Goal: Information Seeking & Learning: Learn about a topic

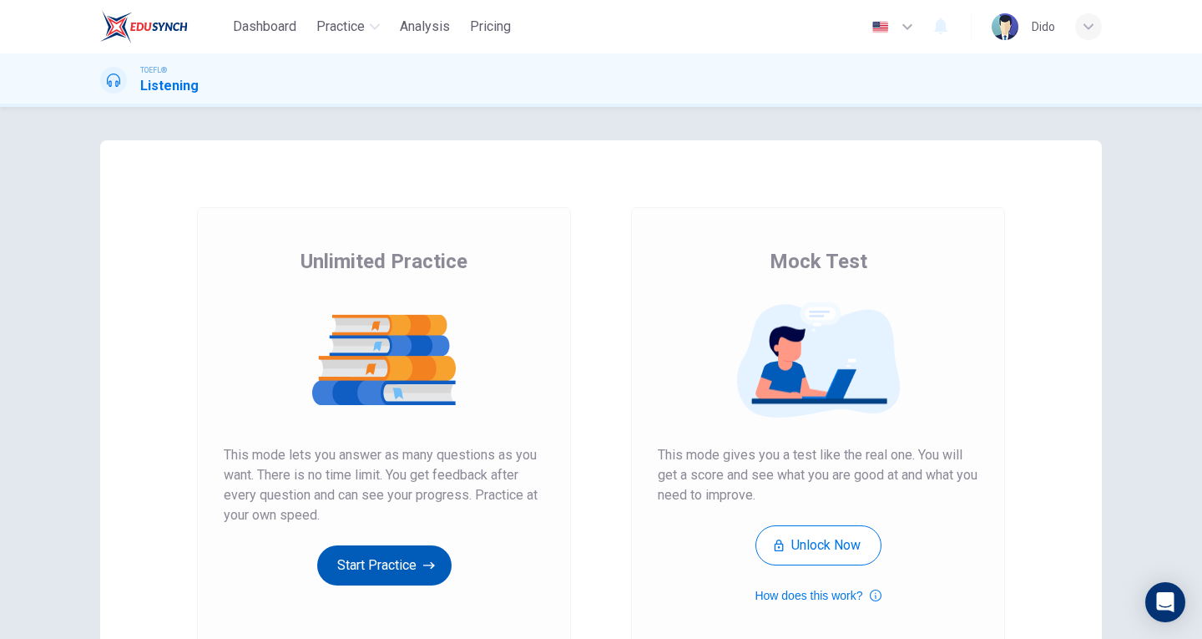
click at [389, 581] on button "Start Practice" at bounding box center [384, 565] width 134 height 40
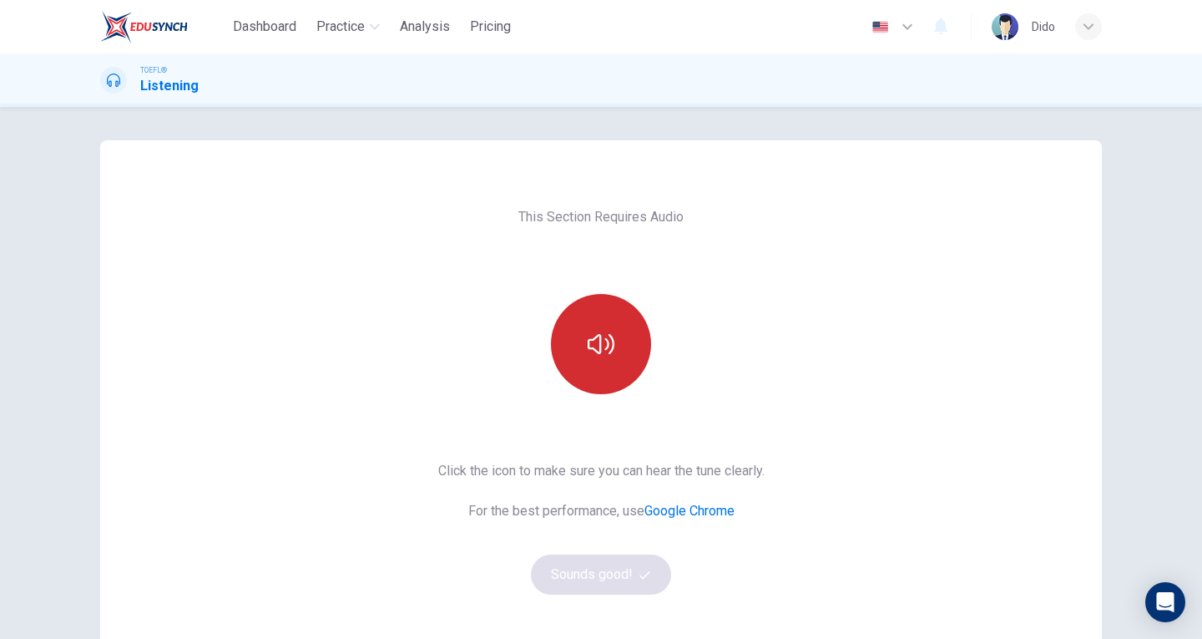
click at [612, 339] on button "button" at bounding box center [601, 344] width 100 height 100
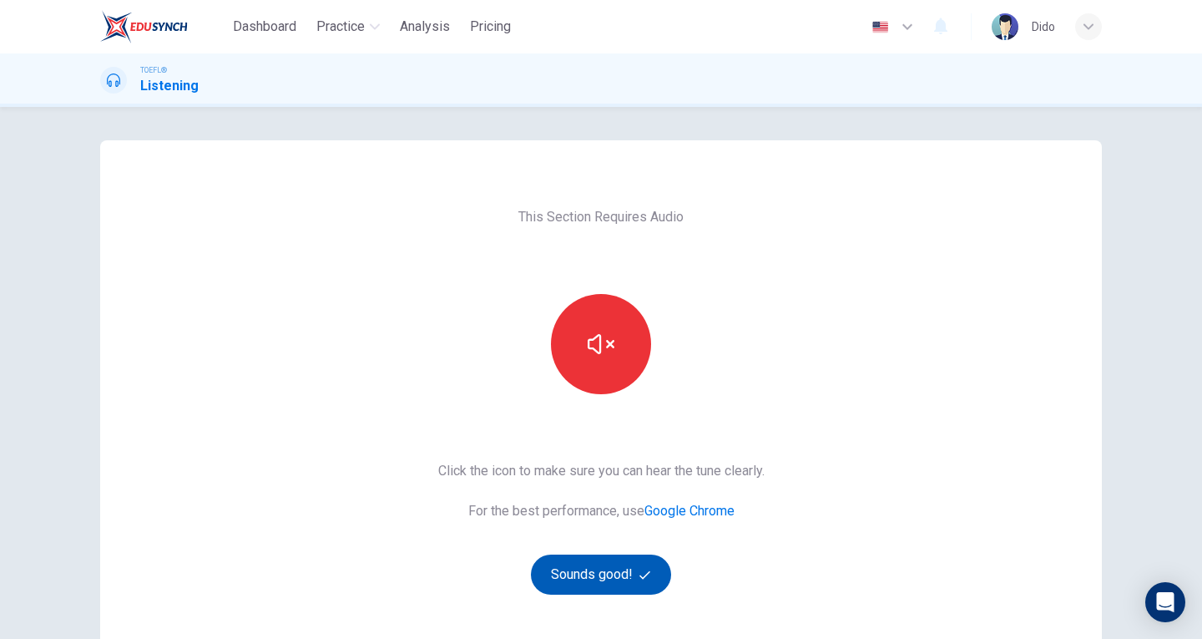
click at [629, 579] on button "Sounds good!" at bounding box center [601, 574] width 140 height 40
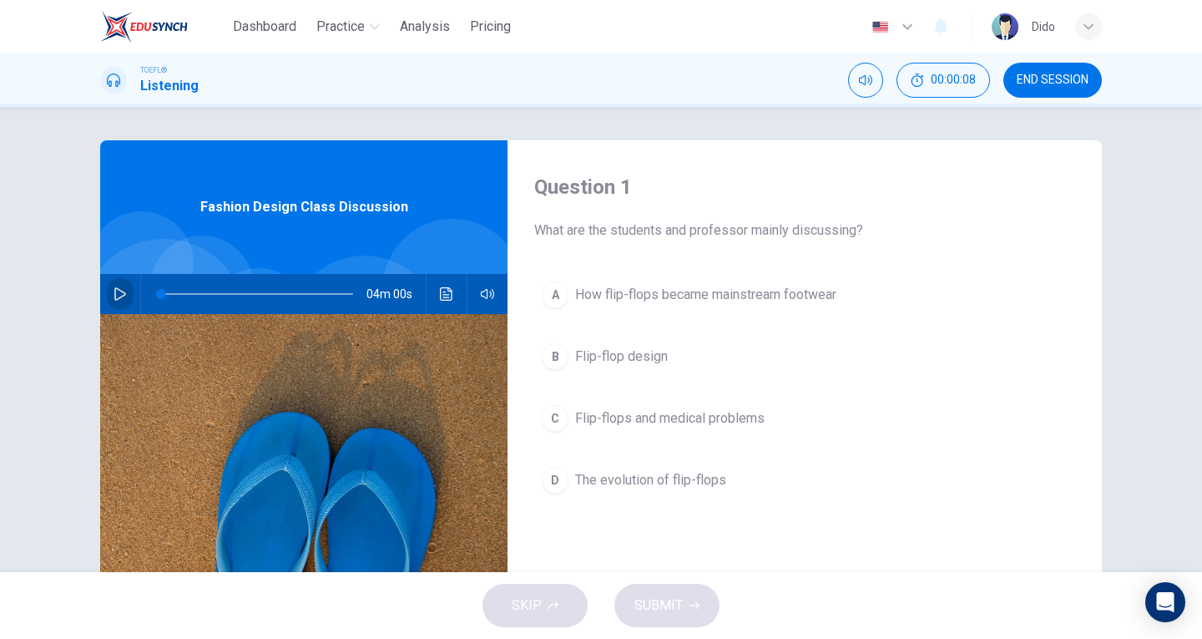
click at [118, 290] on icon "button" at bounding box center [120, 293] width 13 height 13
click at [115, 296] on icon "button" at bounding box center [120, 293] width 13 height 13
click at [117, 289] on icon "button" at bounding box center [120, 293] width 13 height 13
type input "0"
click at [760, 301] on span "How flip-flops became mainstream footwear" at bounding box center [705, 295] width 261 height 20
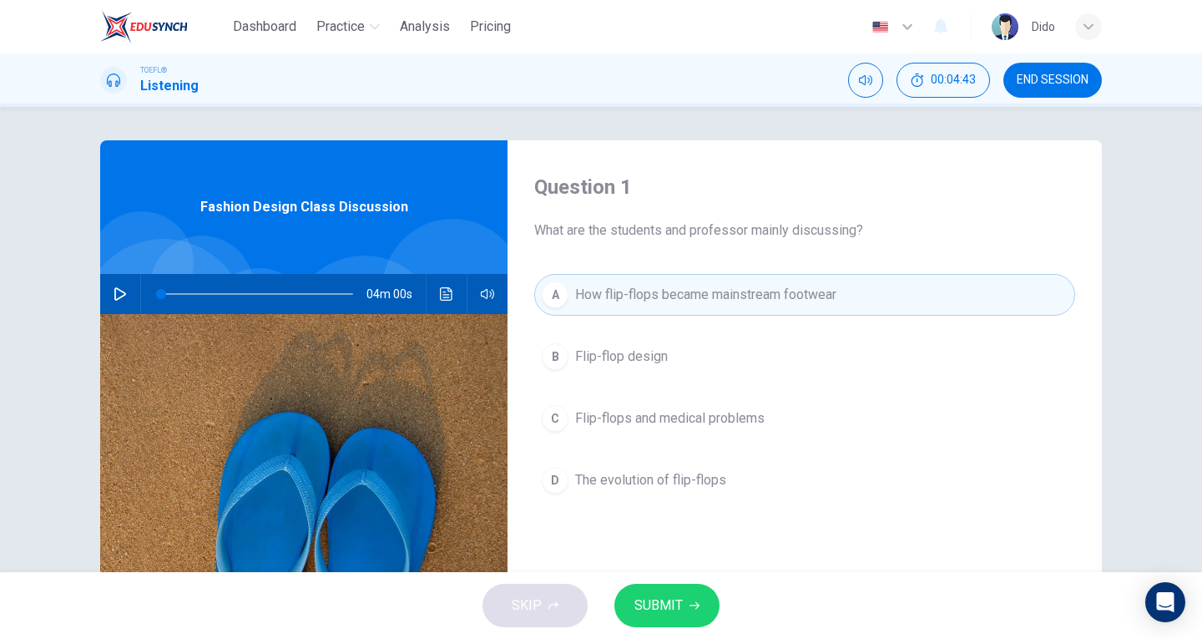
click at [678, 595] on span "SUBMIT" at bounding box center [659, 605] width 48 height 23
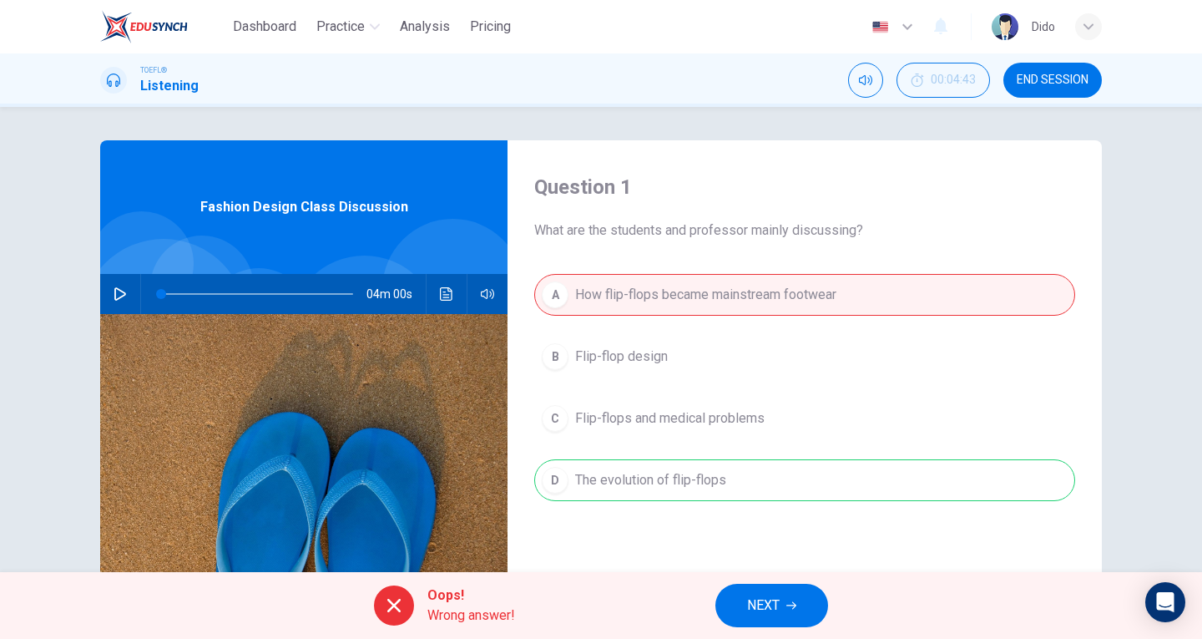
drag, startPoint x: 627, startPoint y: 481, endPoint x: 733, endPoint y: 481, distance: 106.0
click at [733, 481] on div "A How flip-flops became mainstream footwear B Flip-flop design C Flip-flops and…" at bounding box center [804, 404] width 541 height 261
click at [777, 611] on span "NEXT" at bounding box center [763, 605] width 33 height 23
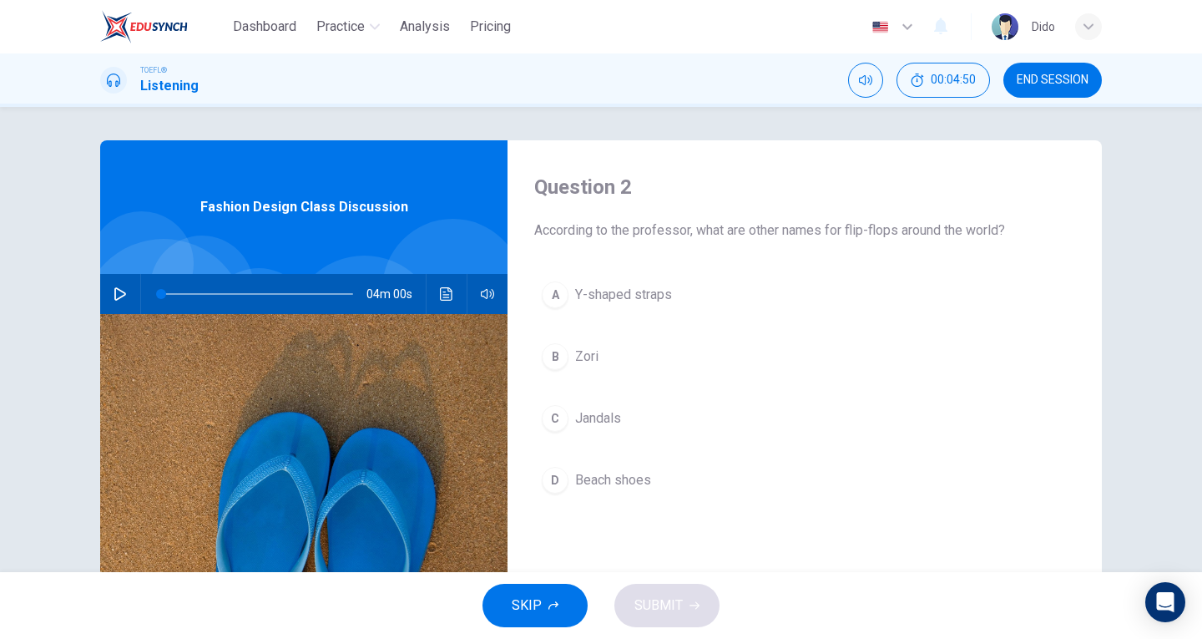
click at [604, 420] on span "Jandals" at bounding box center [598, 418] width 46 height 20
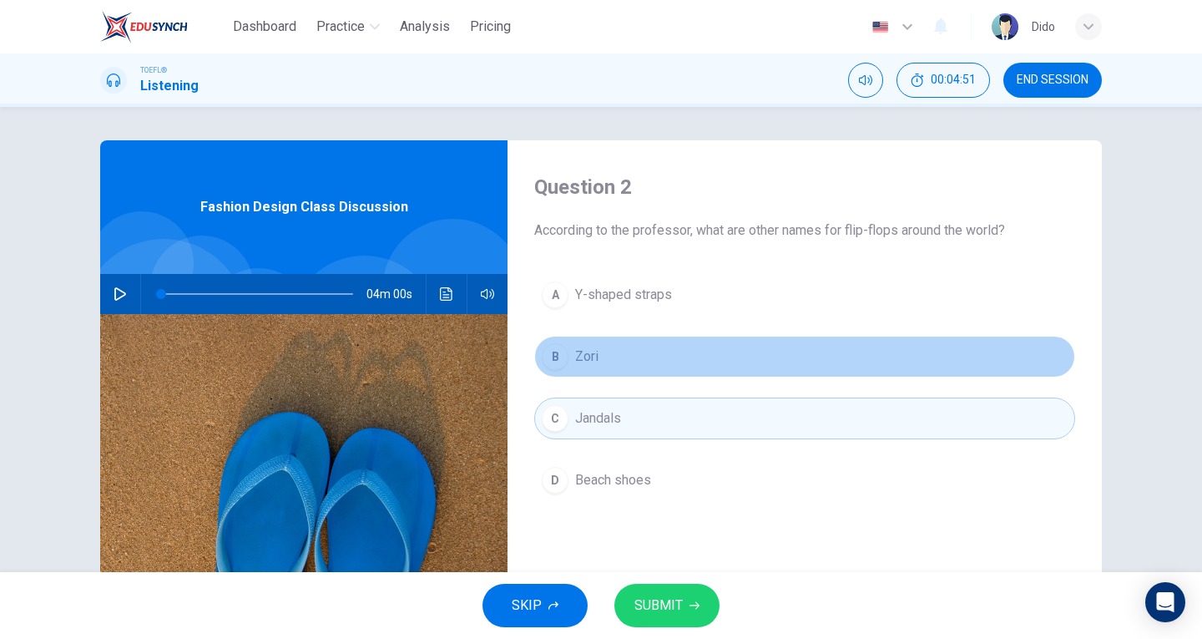
click at [584, 352] on span "Zori" at bounding box center [586, 357] width 23 height 20
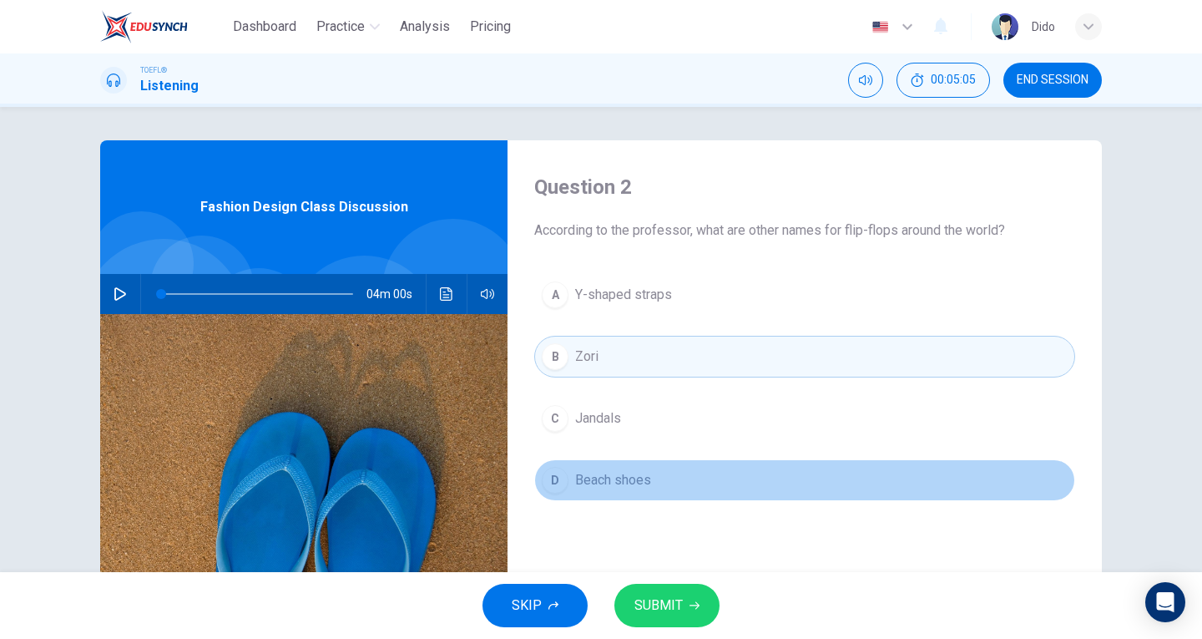
click at [614, 478] on span "Beach shoes" at bounding box center [613, 480] width 76 height 20
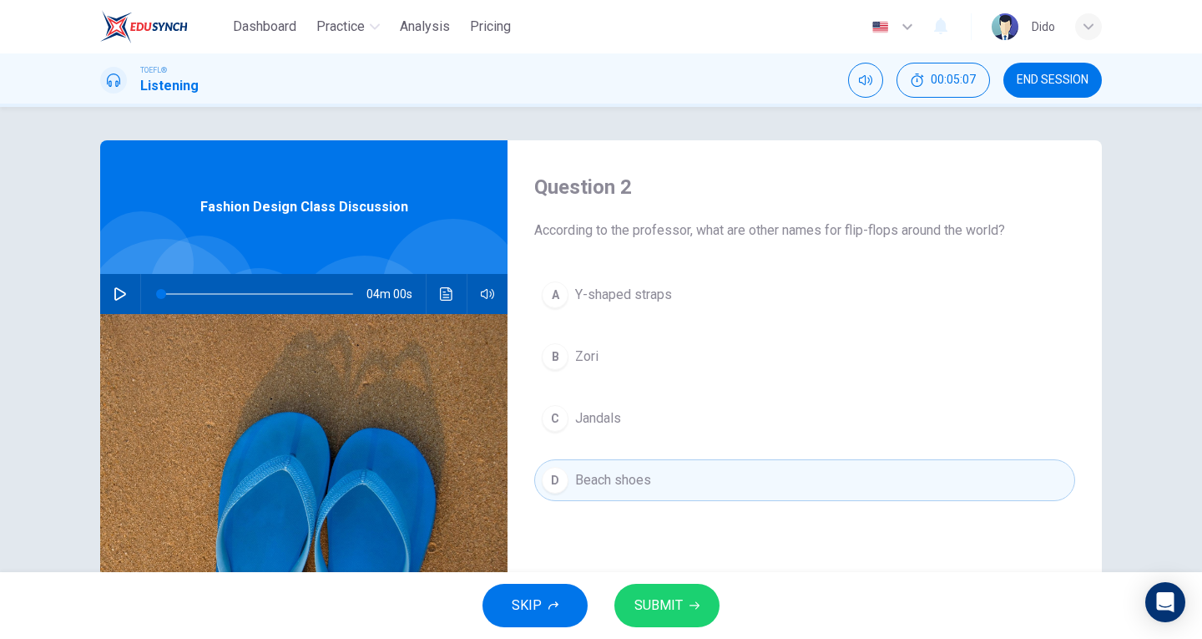
click at [674, 610] on span "SUBMIT" at bounding box center [659, 605] width 48 height 23
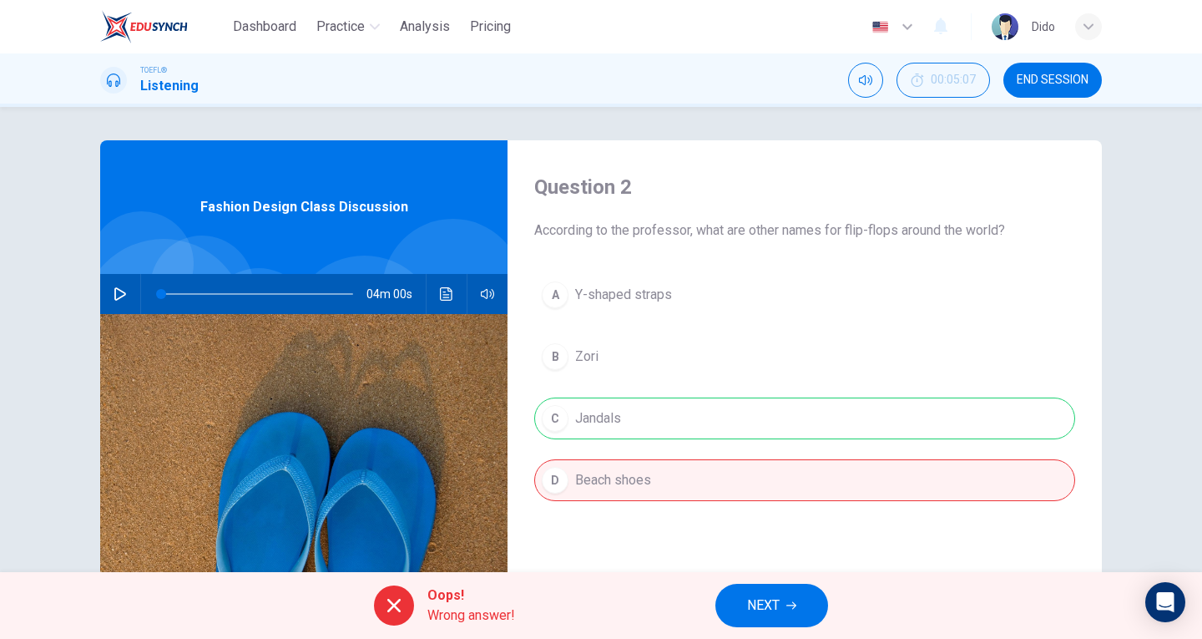
drag, startPoint x: 657, startPoint y: 413, endPoint x: 556, endPoint y: 409, distance: 101.1
click at [556, 409] on div "A Y-shaped straps B Zori C Jandals D Beach shoes" at bounding box center [804, 404] width 541 height 261
click at [806, 600] on button "NEXT" at bounding box center [772, 605] width 113 height 43
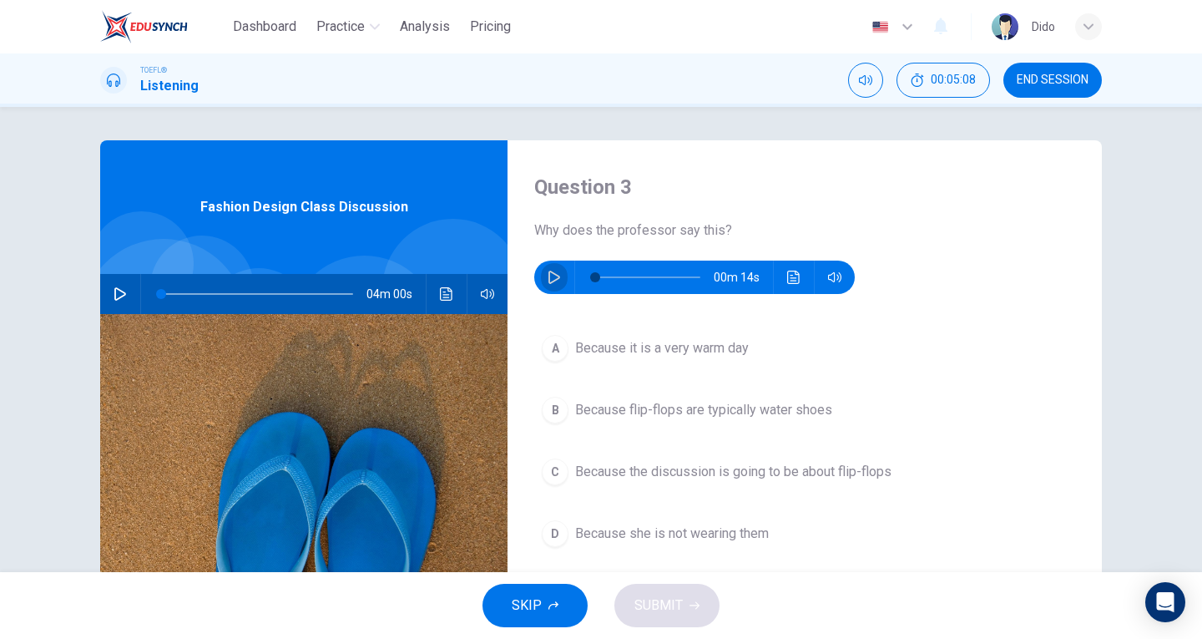
click at [556, 269] on button "button" at bounding box center [554, 277] width 27 height 33
type input "0"
click at [687, 481] on span "Because the discussion is going to be about flip-flops" at bounding box center [733, 472] width 316 height 20
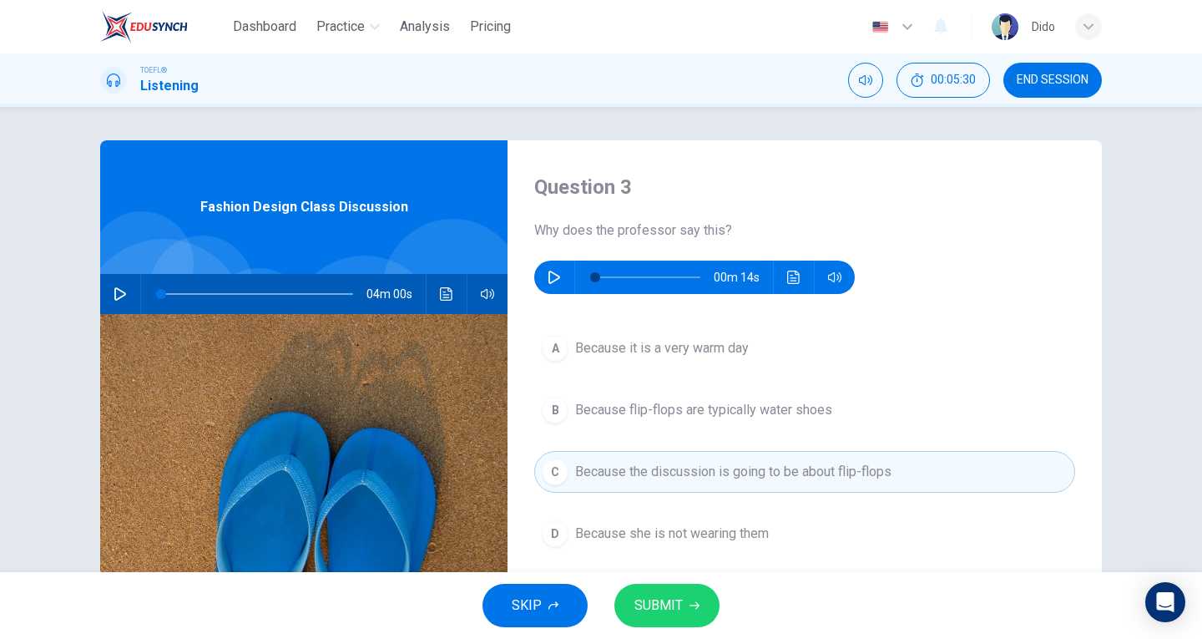
click at [678, 628] on div "SKIP SUBMIT" at bounding box center [601, 605] width 1202 height 67
click at [680, 624] on button "SUBMIT" at bounding box center [667, 605] width 105 height 43
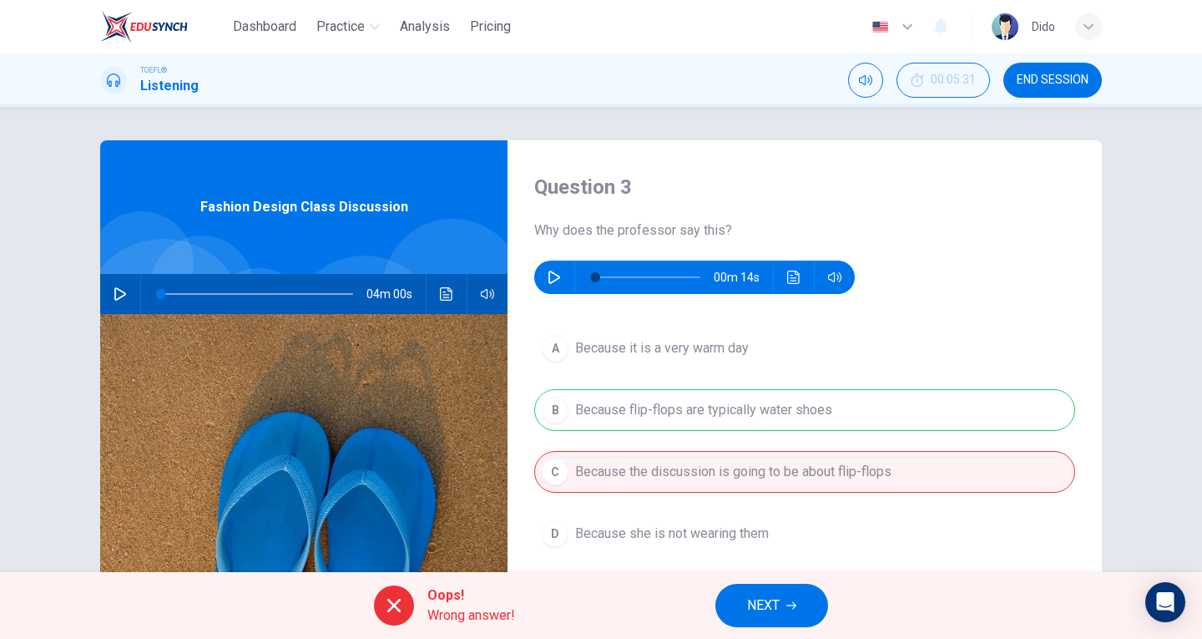
click at [755, 608] on span "NEXT" at bounding box center [763, 605] width 33 height 23
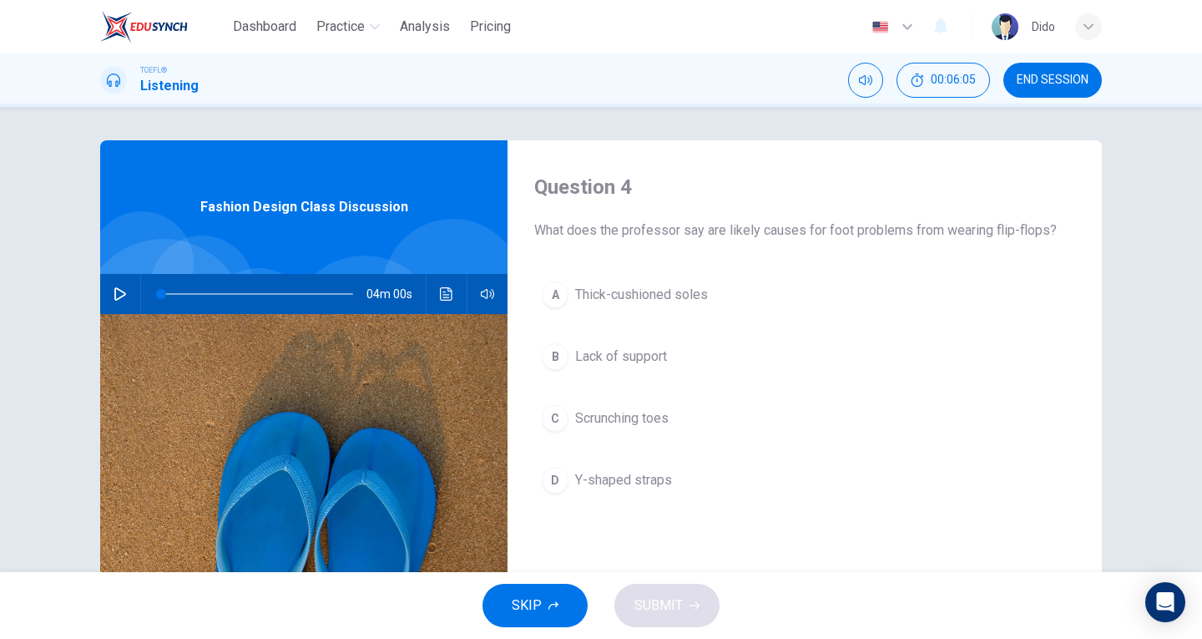
click at [652, 355] on span "Lack of support" at bounding box center [621, 357] width 92 height 20
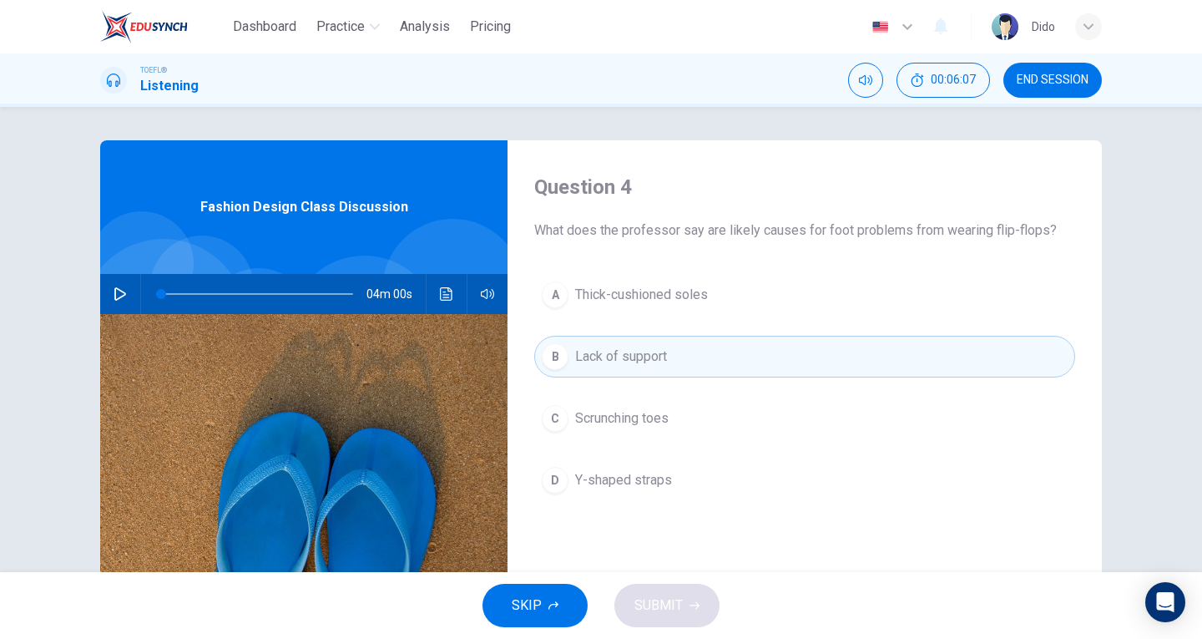
click at [610, 438] on button "C Scrunching toes" at bounding box center [804, 418] width 541 height 42
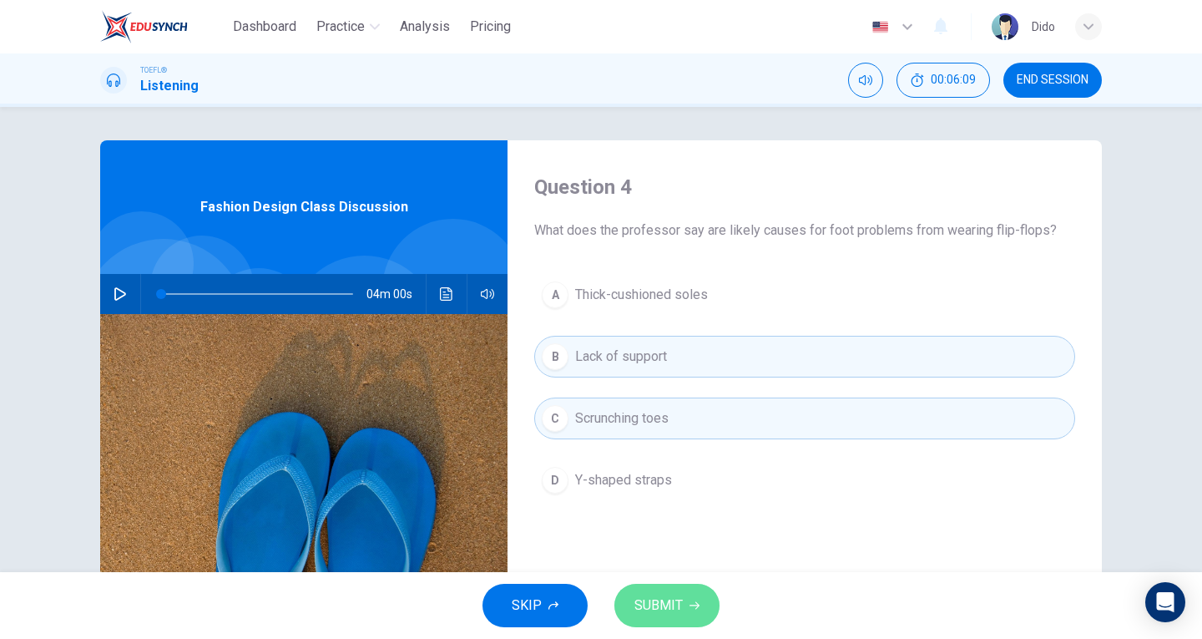
click at [662, 604] on span "SUBMIT" at bounding box center [659, 605] width 48 height 23
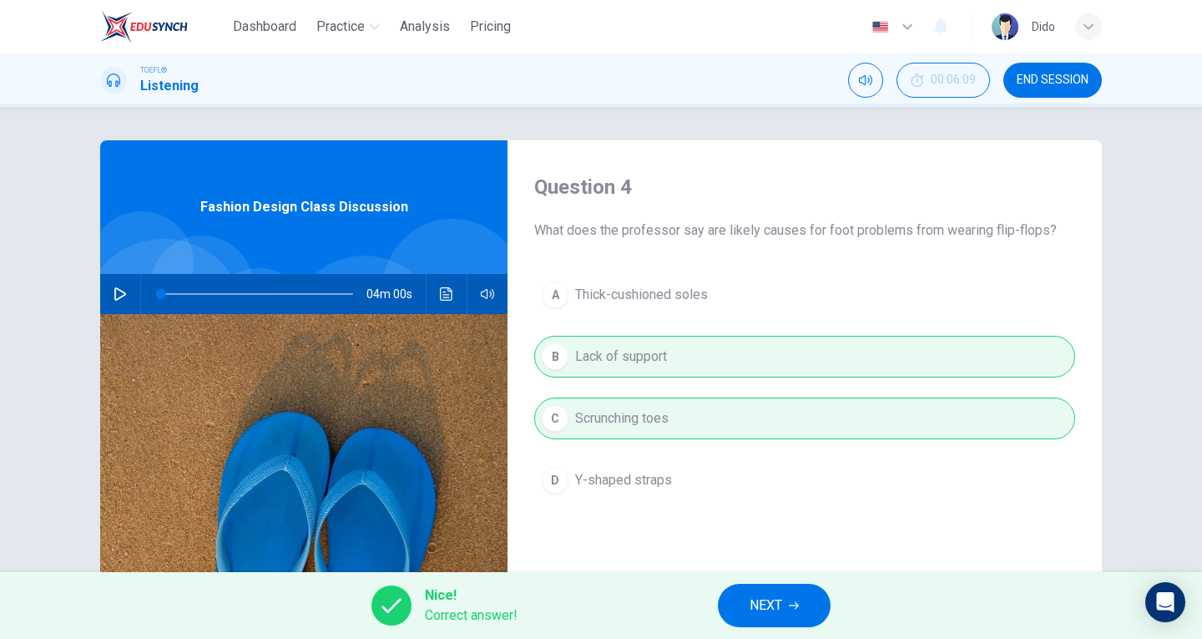
click at [817, 605] on button "NEXT" at bounding box center [774, 605] width 113 height 43
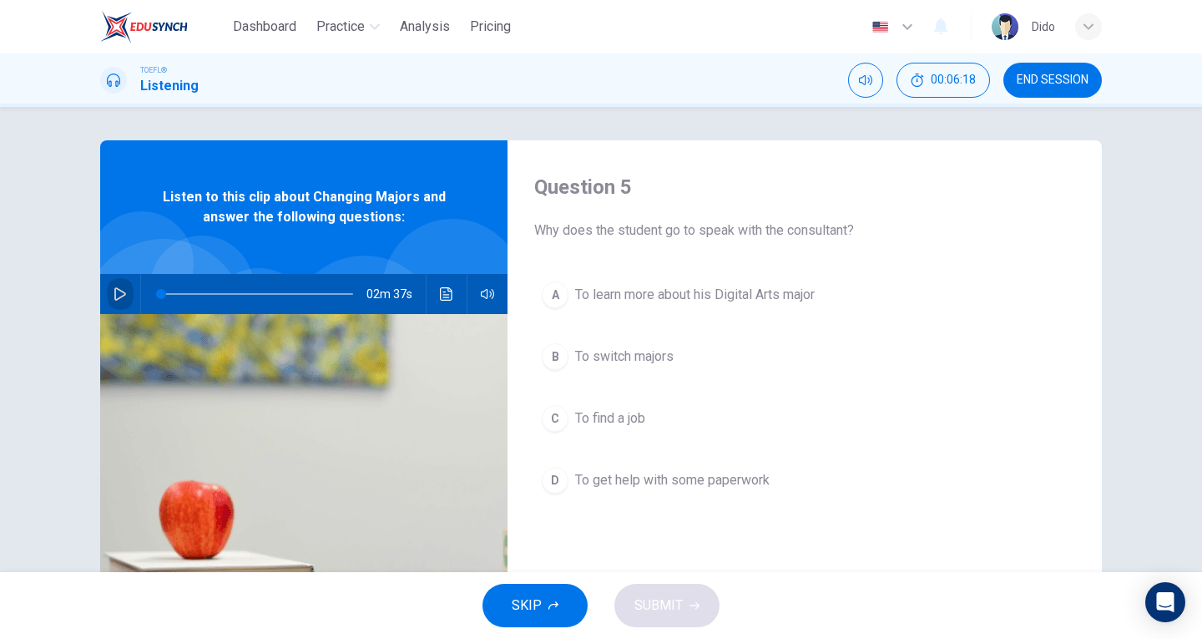
click at [115, 291] on icon "button" at bounding box center [120, 293] width 13 height 13
click at [121, 305] on button "button" at bounding box center [120, 294] width 27 height 40
click at [277, 293] on span at bounding box center [281, 294] width 10 height 10
click at [114, 287] on icon "button" at bounding box center [120, 293] width 13 height 13
click at [276, 296] on span at bounding box center [281, 294] width 10 height 10
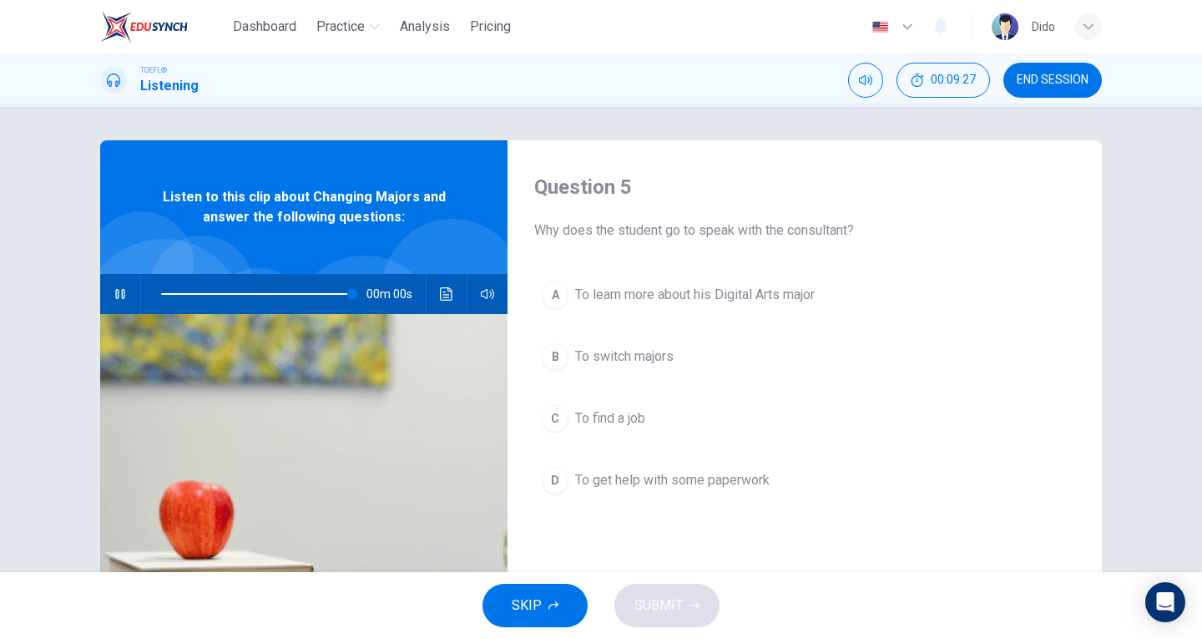
type input "0"
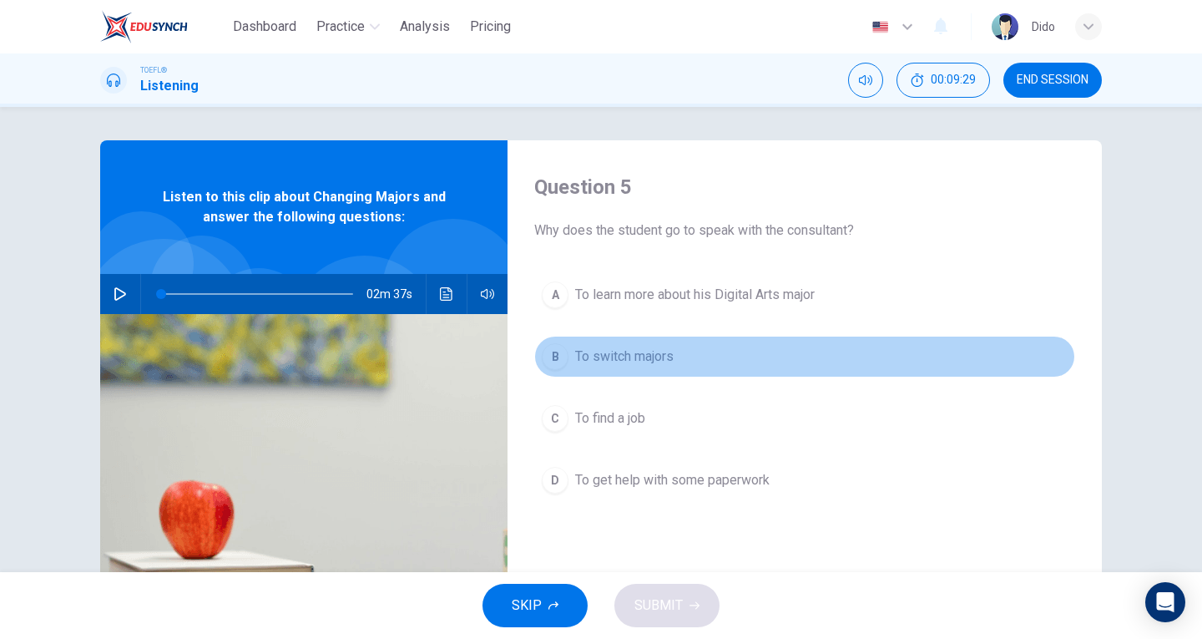
click at [626, 364] on span "To switch majors" at bounding box center [624, 357] width 99 height 20
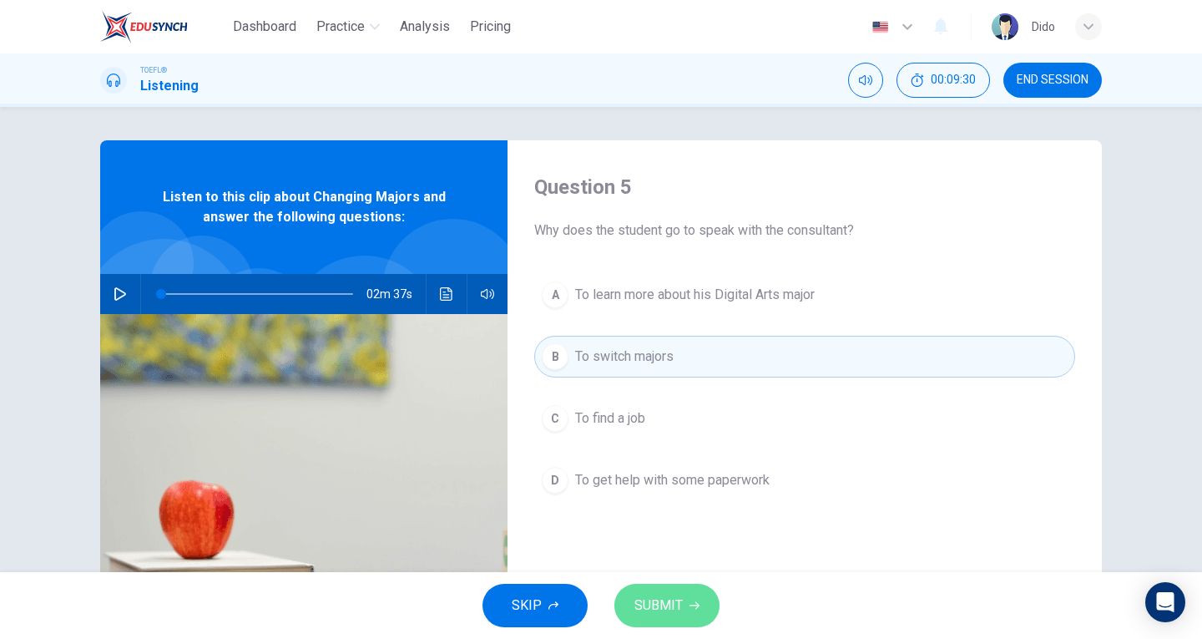
click at [665, 613] on span "SUBMIT" at bounding box center [659, 605] width 48 height 23
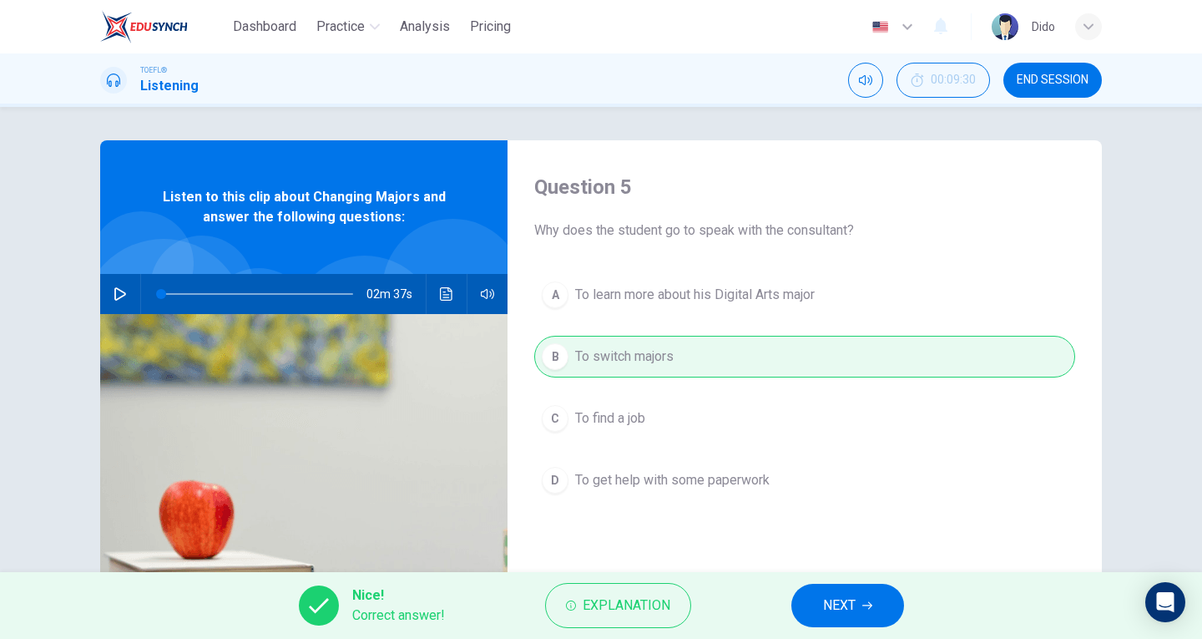
click at [852, 601] on span "NEXT" at bounding box center [839, 605] width 33 height 23
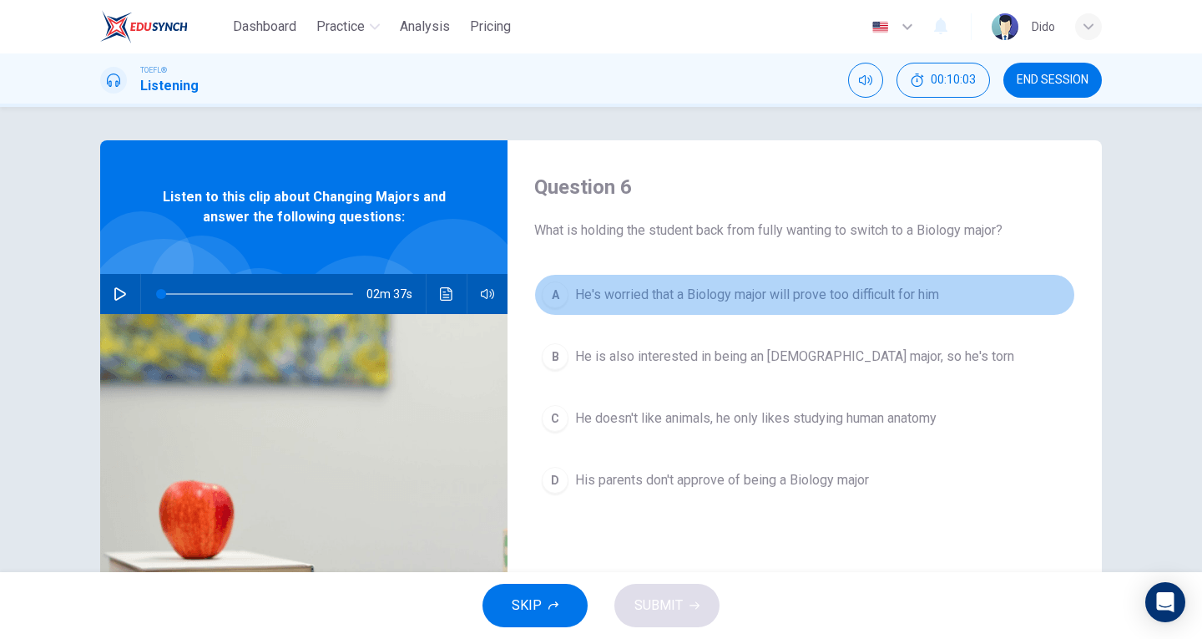
click at [868, 288] on span "He's worried that a Biology major will prove too difficult for him" at bounding box center [757, 295] width 364 height 20
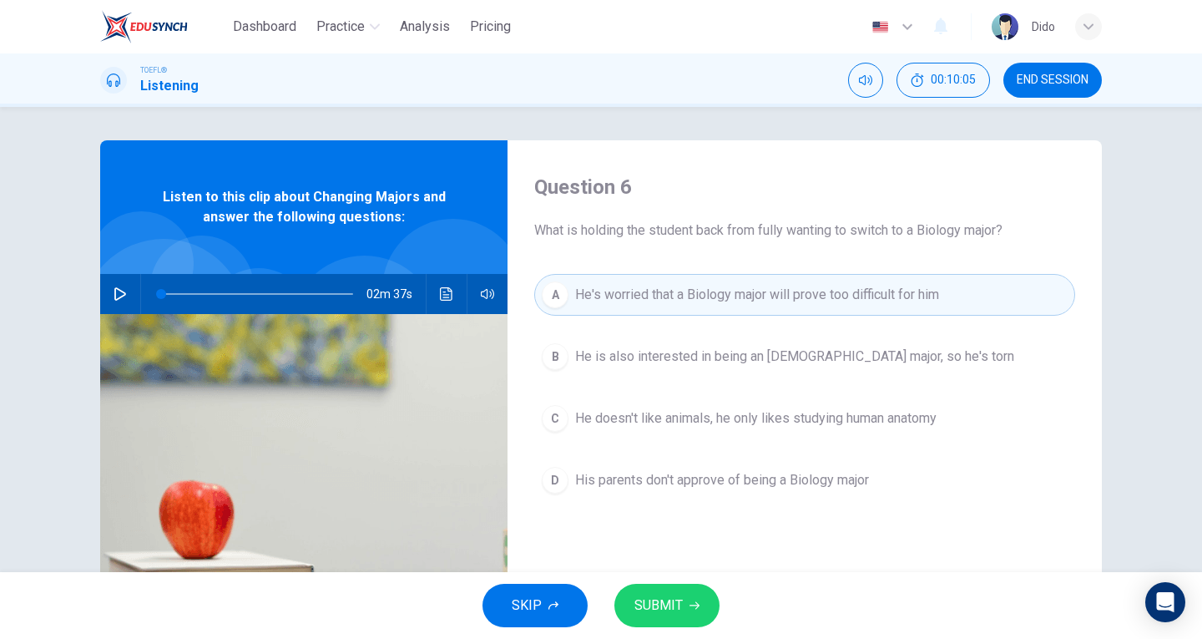
click at [670, 605] on span "SUBMIT" at bounding box center [659, 605] width 48 height 23
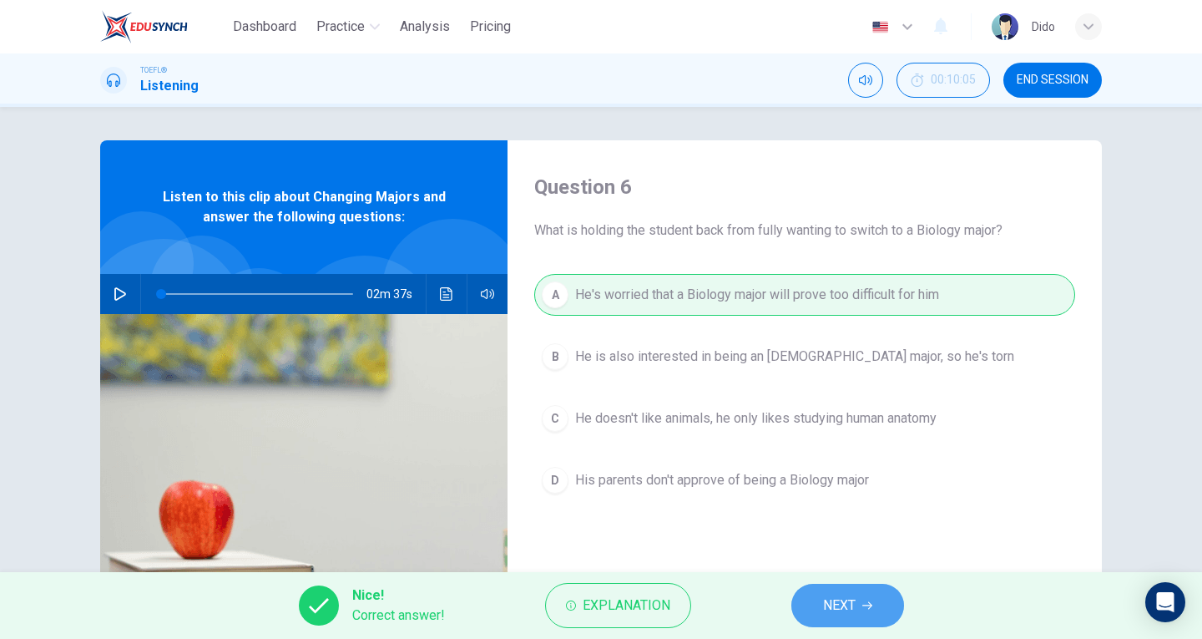
click at [840, 599] on span "NEXT" at bounding box center [839, 605] width 33 height 23
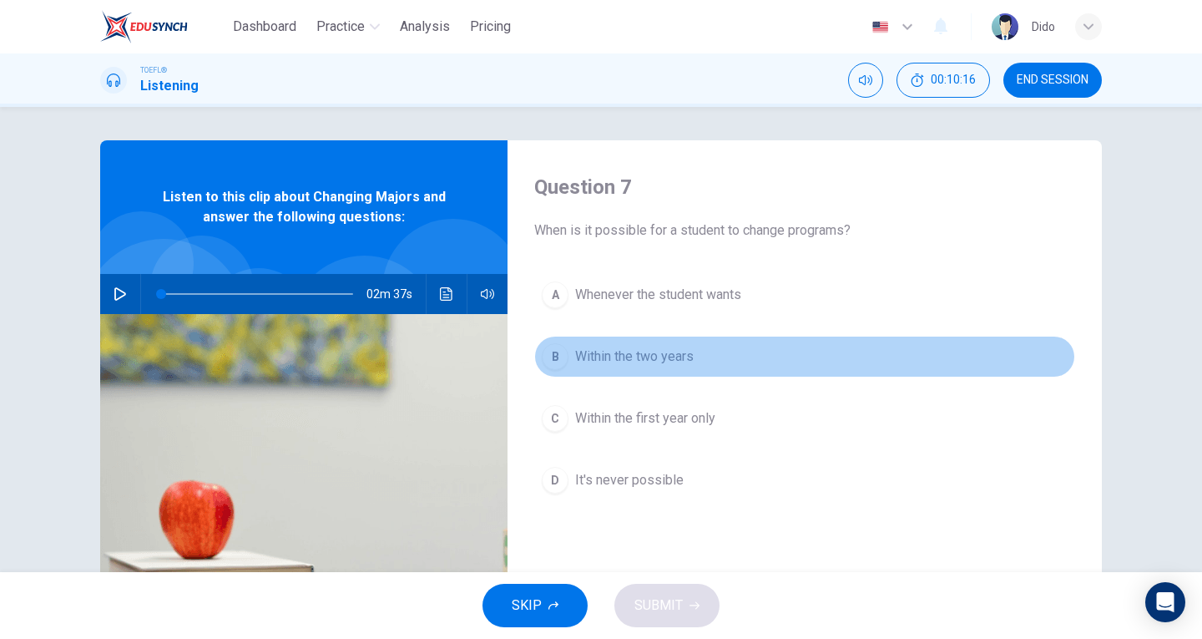
click at [677, 362] on span "Within the two years" at bounding box center [634, 357] width 119 height 20
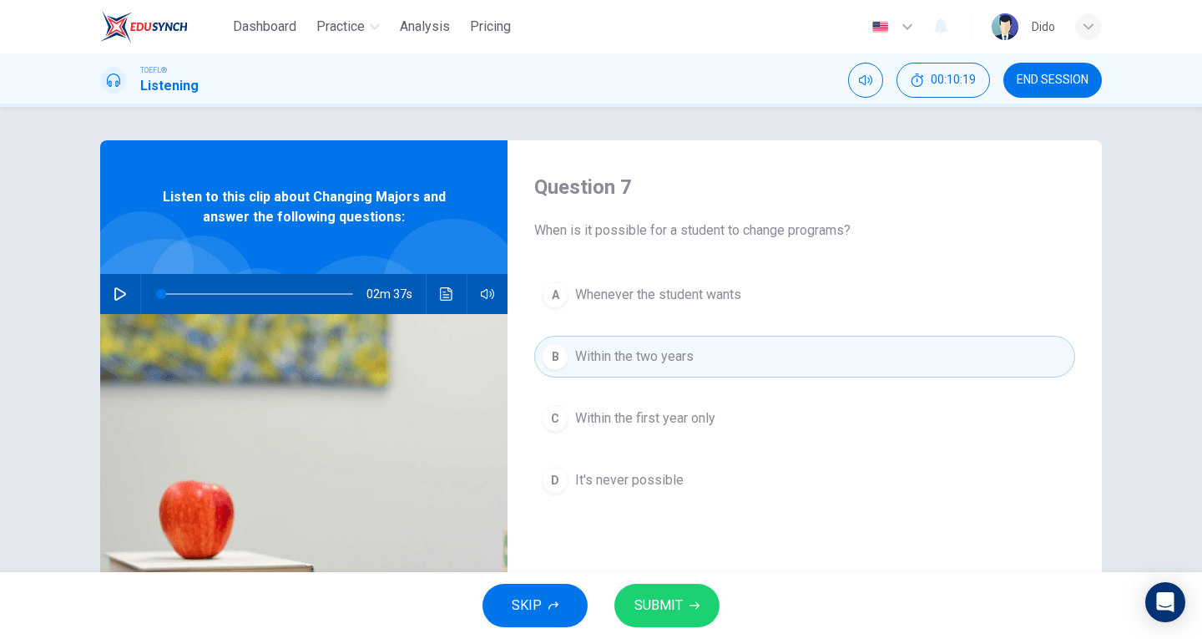
click at [701, 596] on button "SUBMIT" at bounding box center [667, 605] width 105 height 43
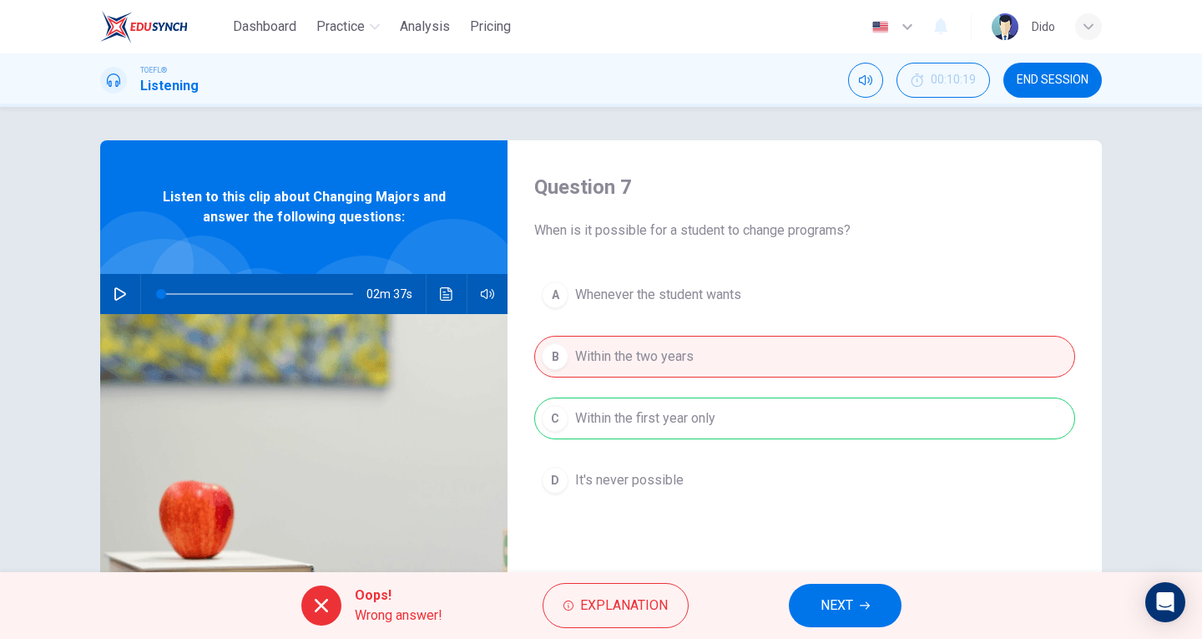
click at [672, 436] on div "A Whenever the student wants B Within the two years C Within the first year onl…" at bounding box center [804, 404] width 541 height 261
click at [833, 603] on span "NEXT" at bounding box center [837, 605] width 33 height 23
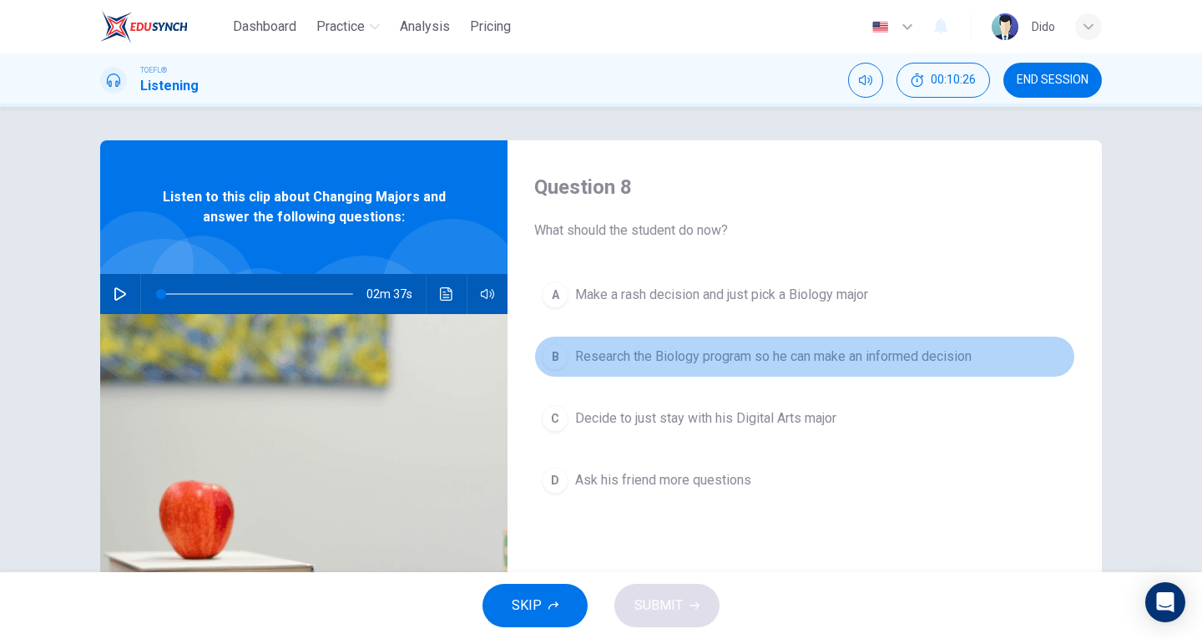
click at [763, 364] on span "Research the Biology program so he can make an informed decision" at bounding box center [773, 357] width 397 height 20
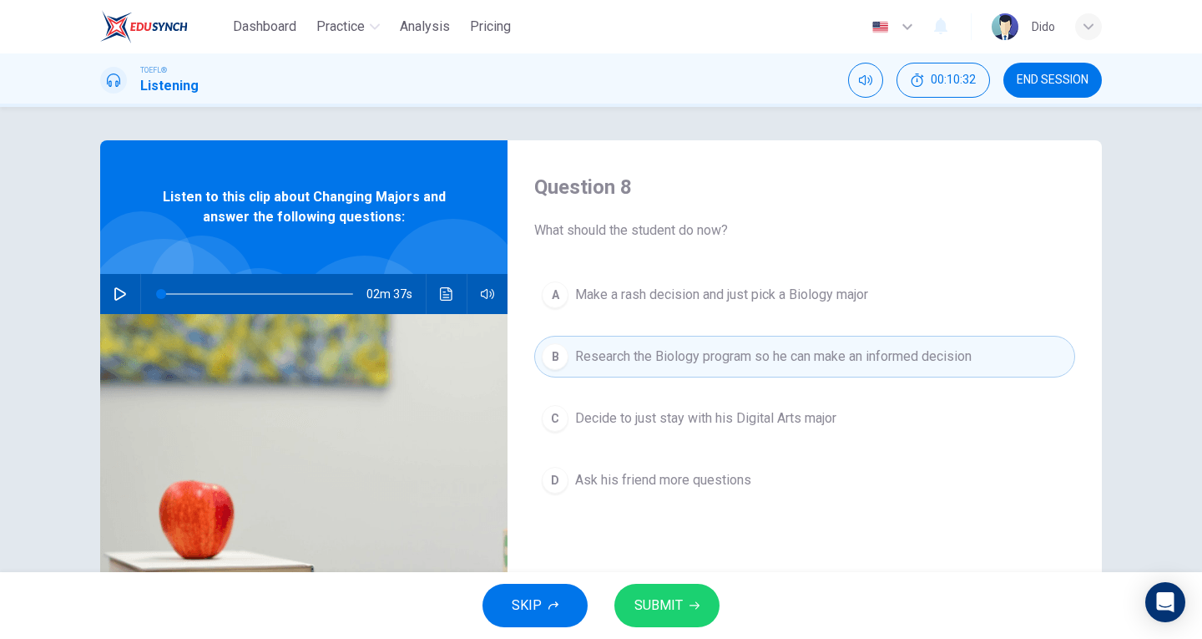
click at [649, 588] on button "SUBMIT" at bounding box center [667, 605] width 105 height 43
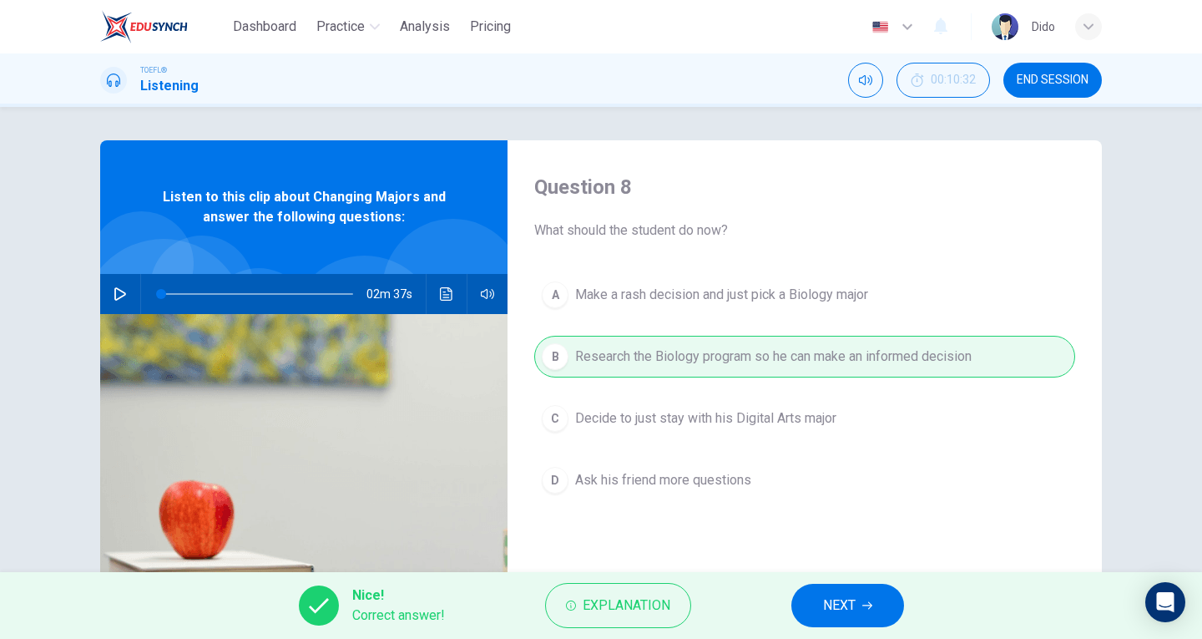
click at [866, 607] on icon "button" at bounding box center [868, 605] width 10 height 10
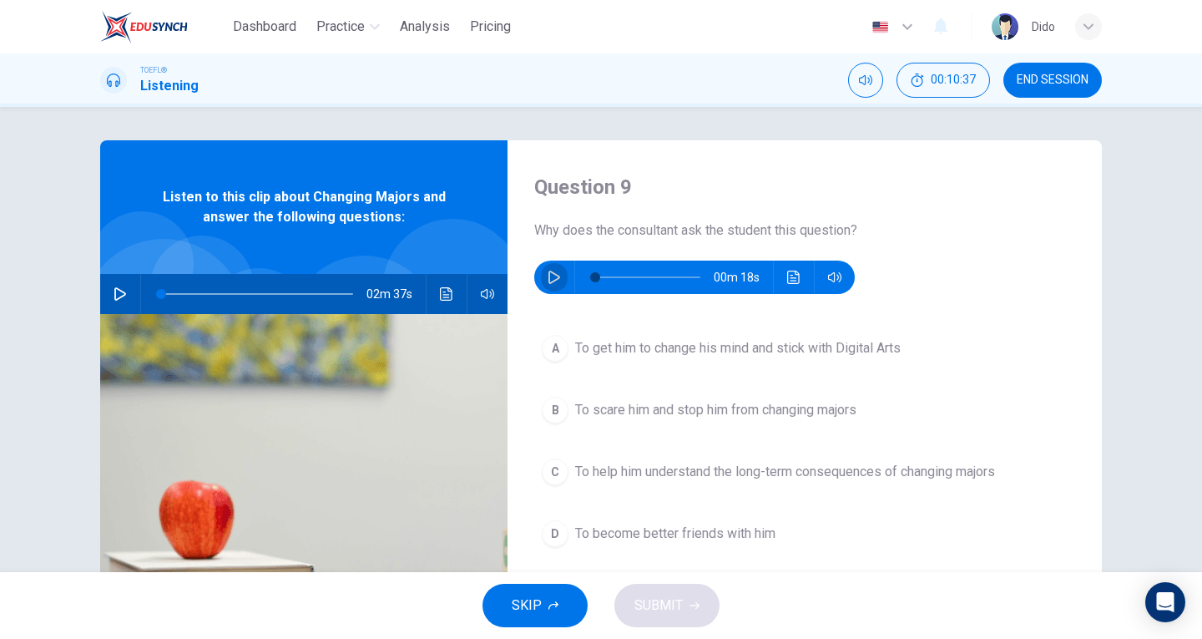
click at [548, 275] on icon "button" at bounding box center [554, 277] width 13 height 13
type input "0"
click at [908, 483] on button "C To help him understand the long-term consequences of changing majors" at bounding box center [804, 472] width 541 height 42
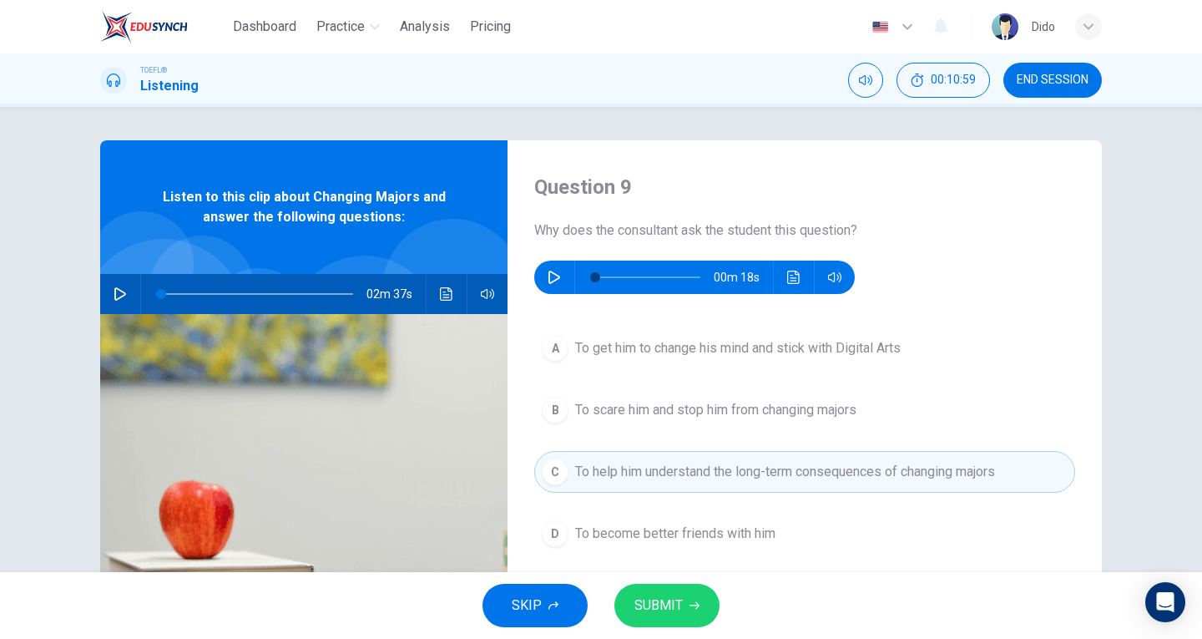
click at [649, 601] on span "SUBMIT" at bounding box center [659, 605] width 48 height 23
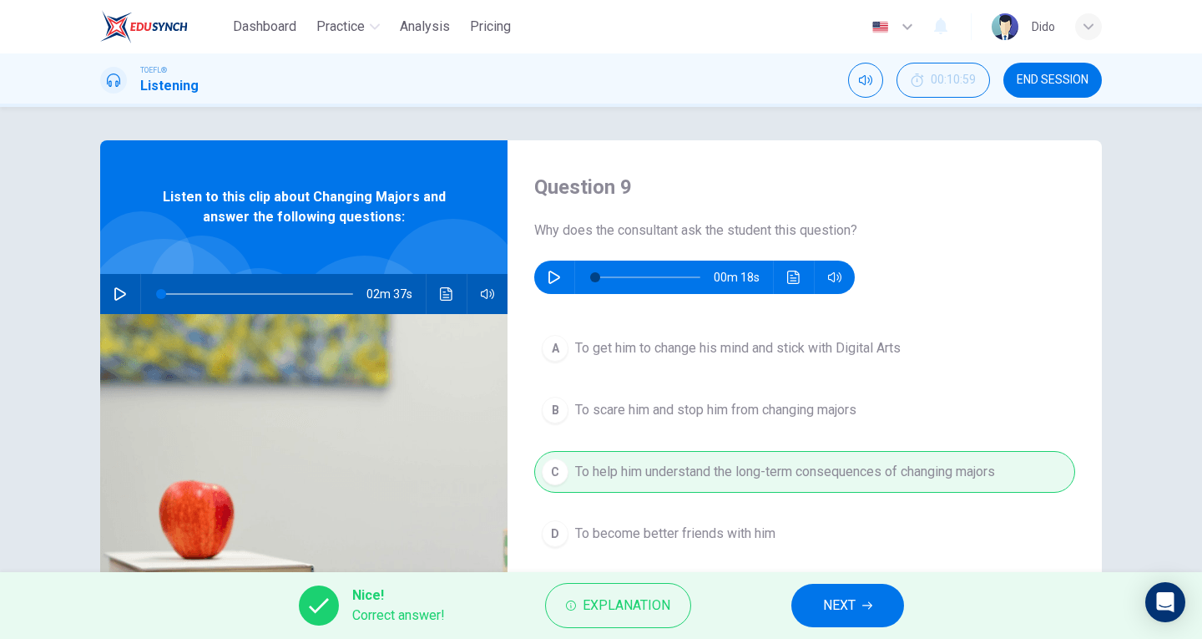
click at [815, 600] on button "NEXT" at bounding box center [848, 605] width 113 height 43
